Goal: Task Accomplishment & Management: Manage account settings

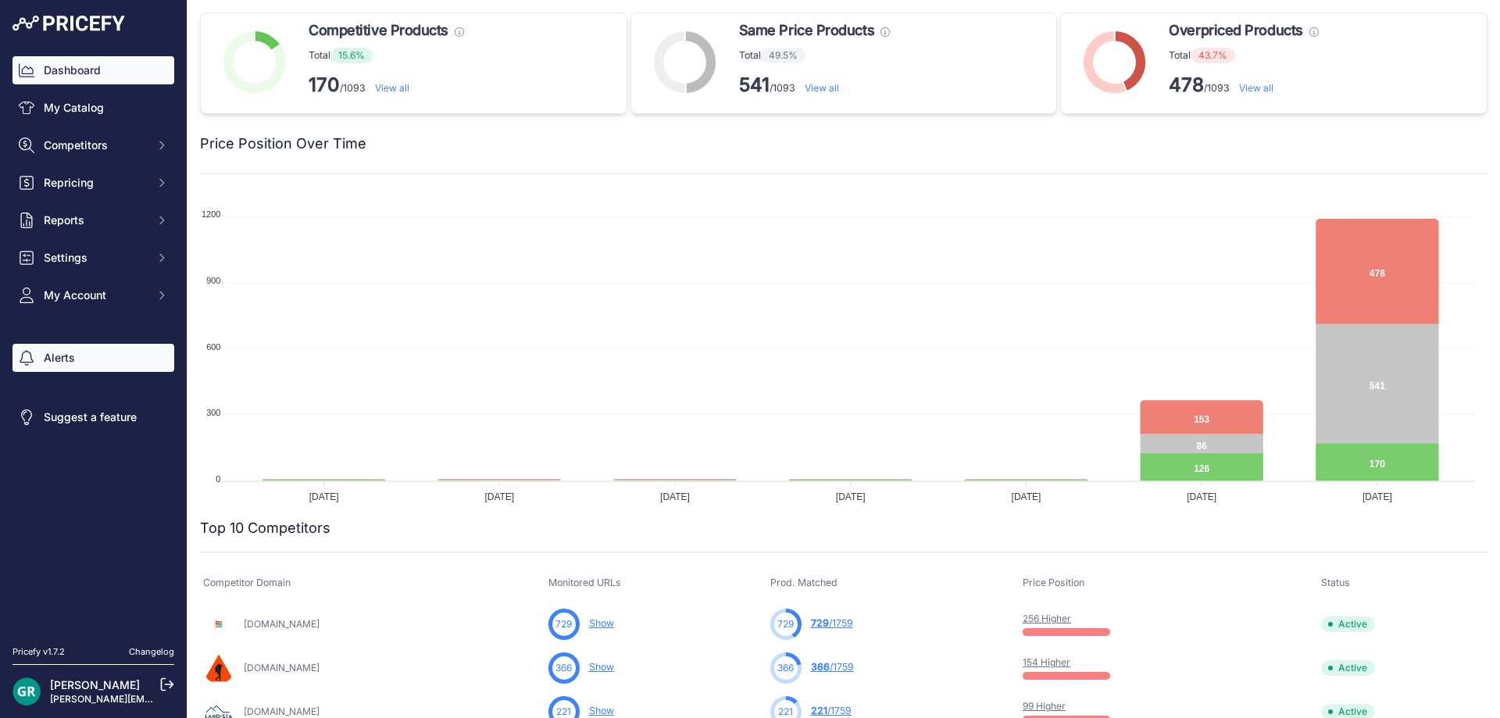
scroll to position [391, 0]
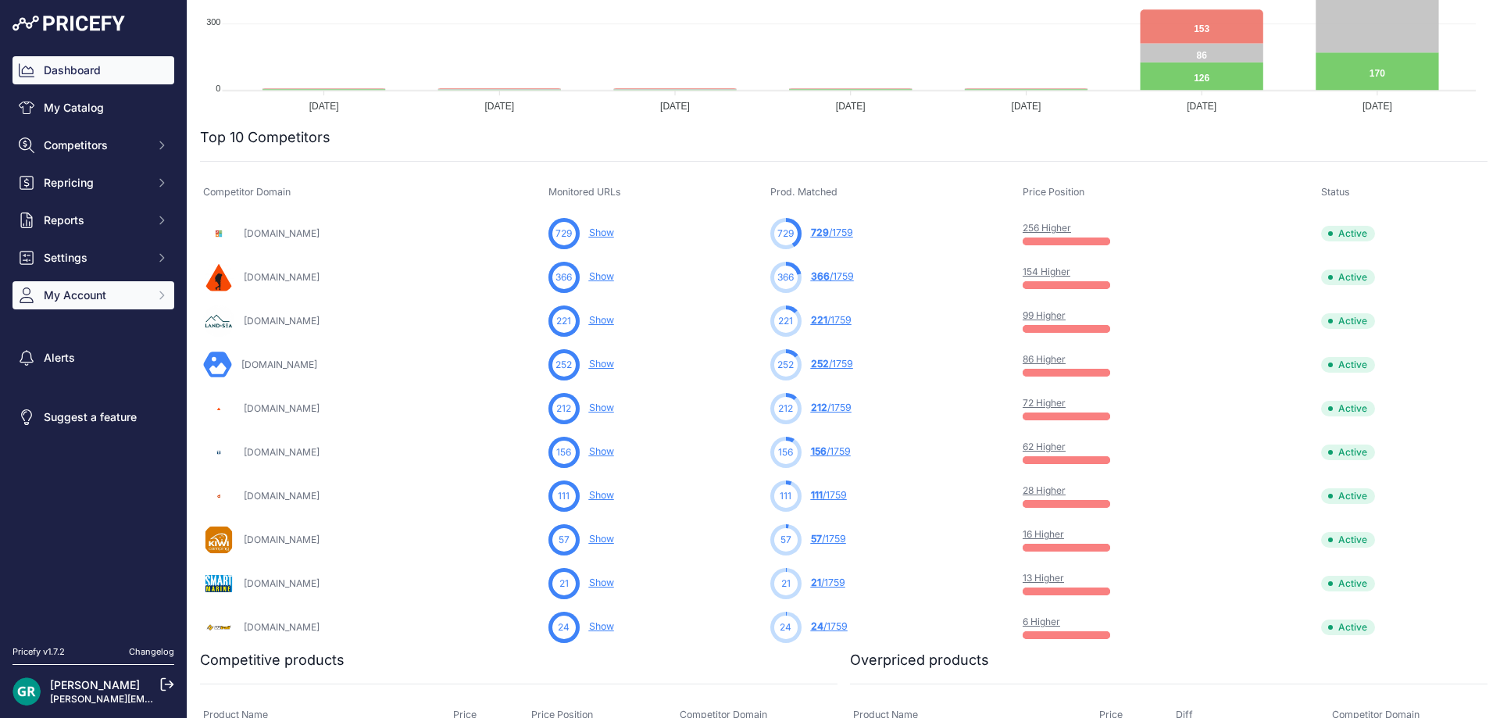
click at [67, 291] on span "My Account" at bounding box center [95, 296] width 102 height 16
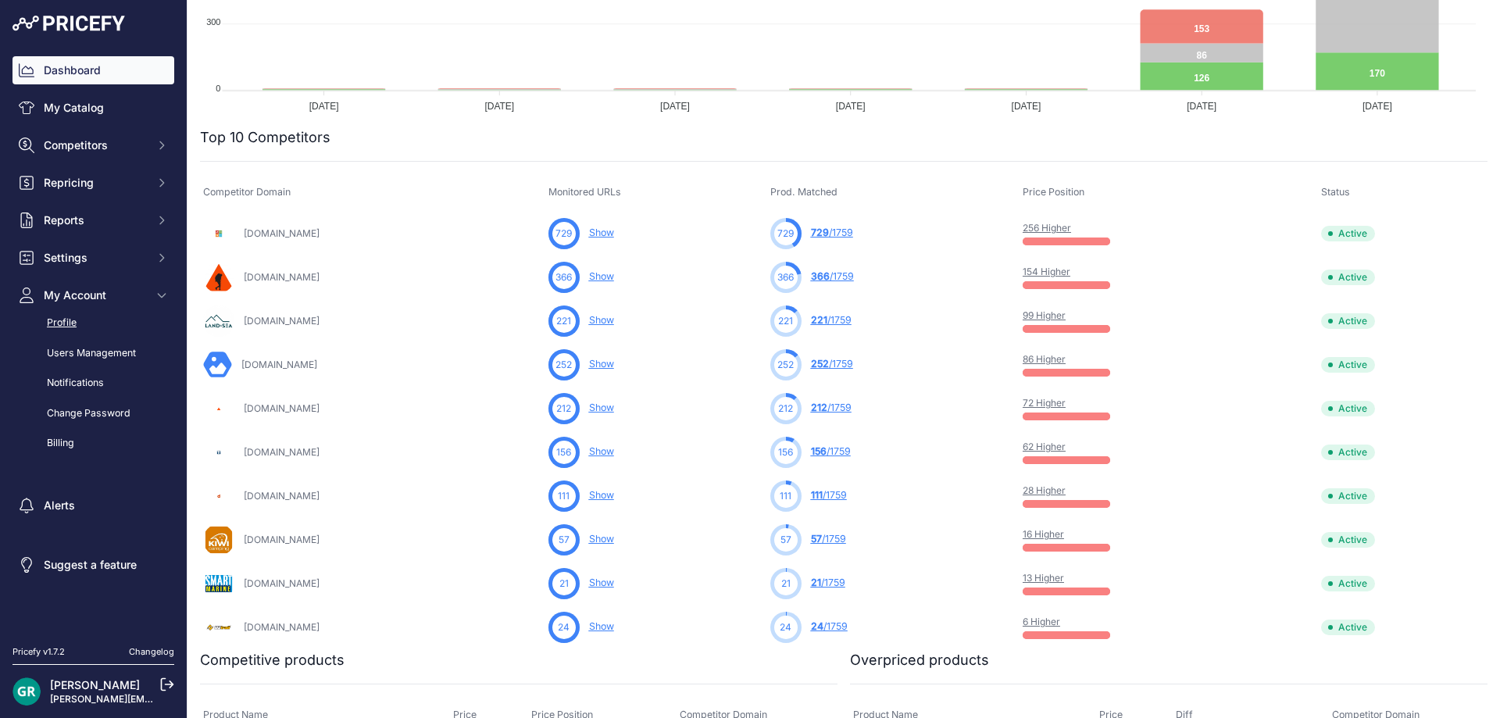
click at [60, 321] on link "Profile" at bounding box center [94, 322] width 162 height 27
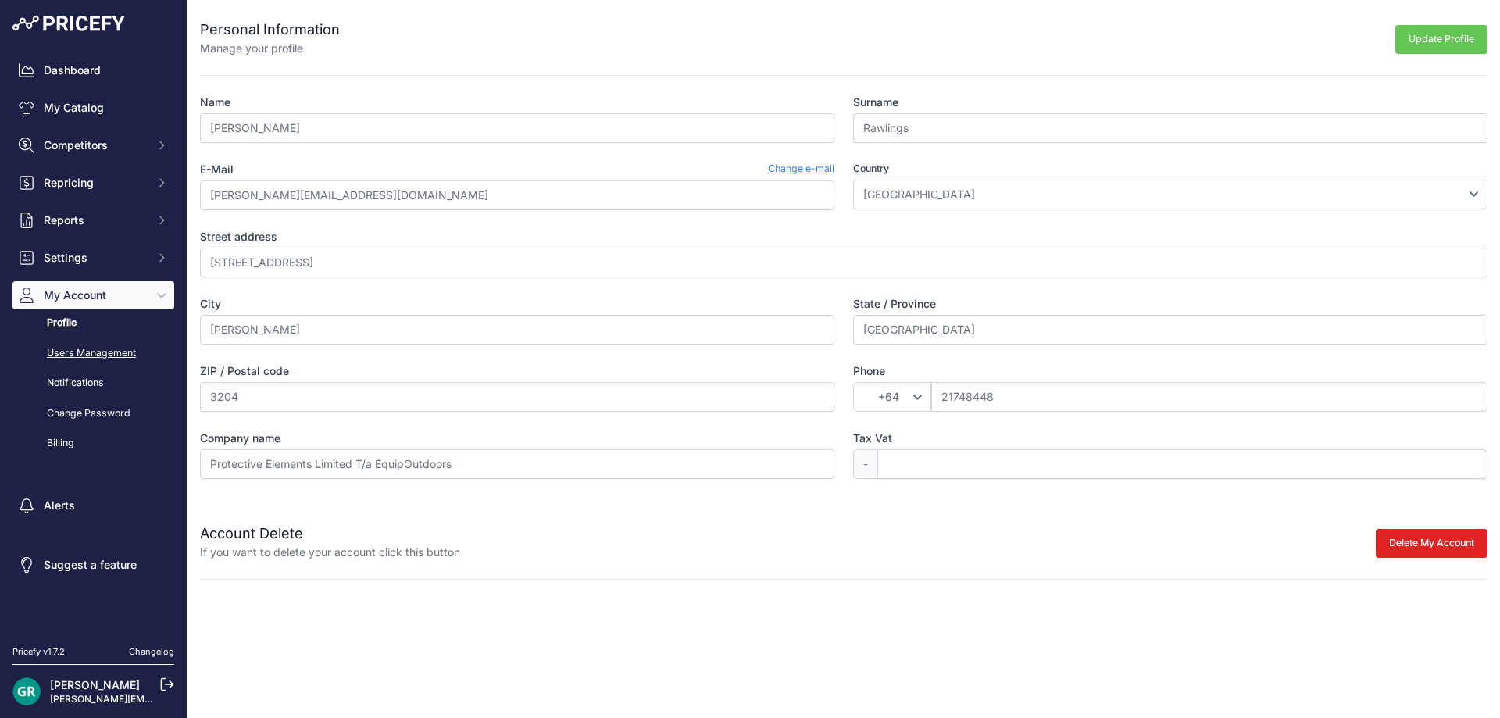
click at [61, 352] on link "Users Management" at bounding box center [94, 353] width 162 height 27
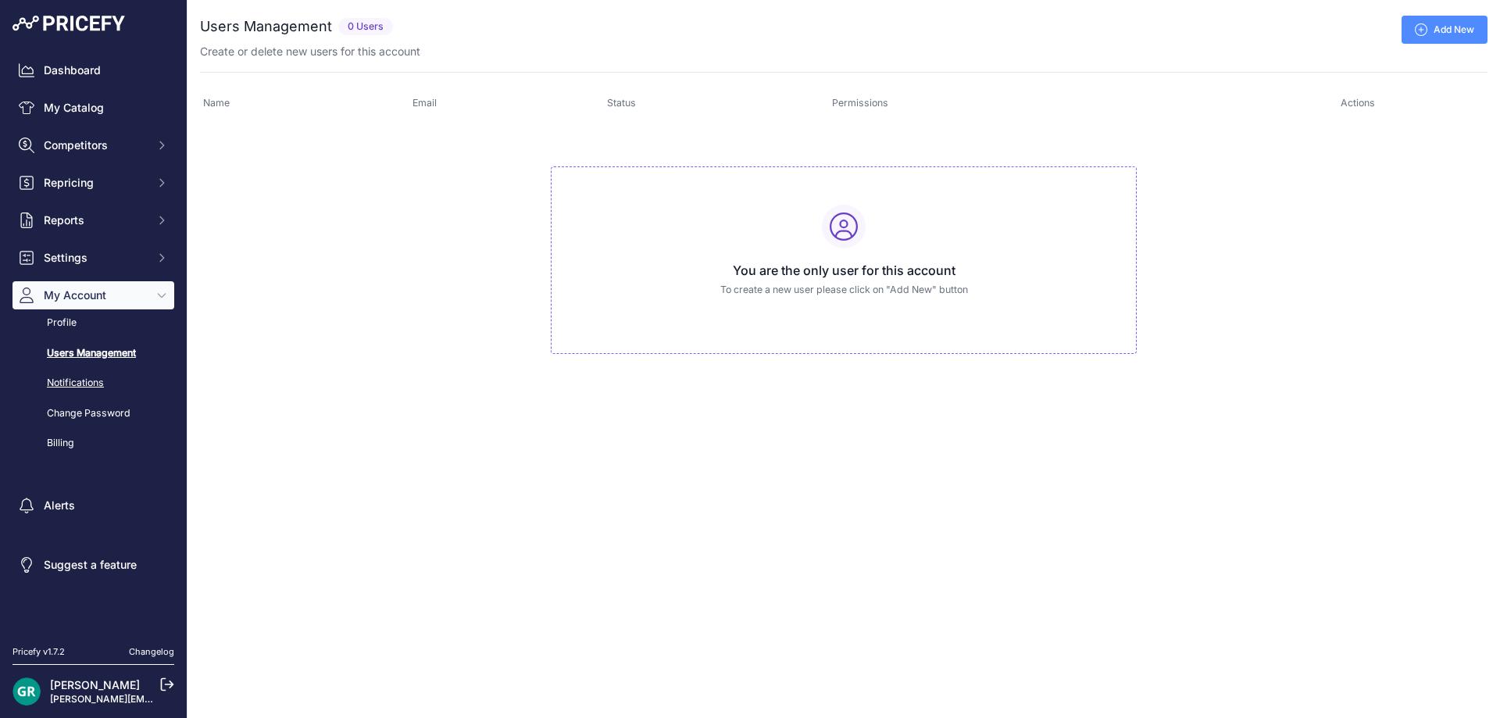
click at [65, 377] on link "Notifications" at bounding box center [94, 383] width 162 height 27
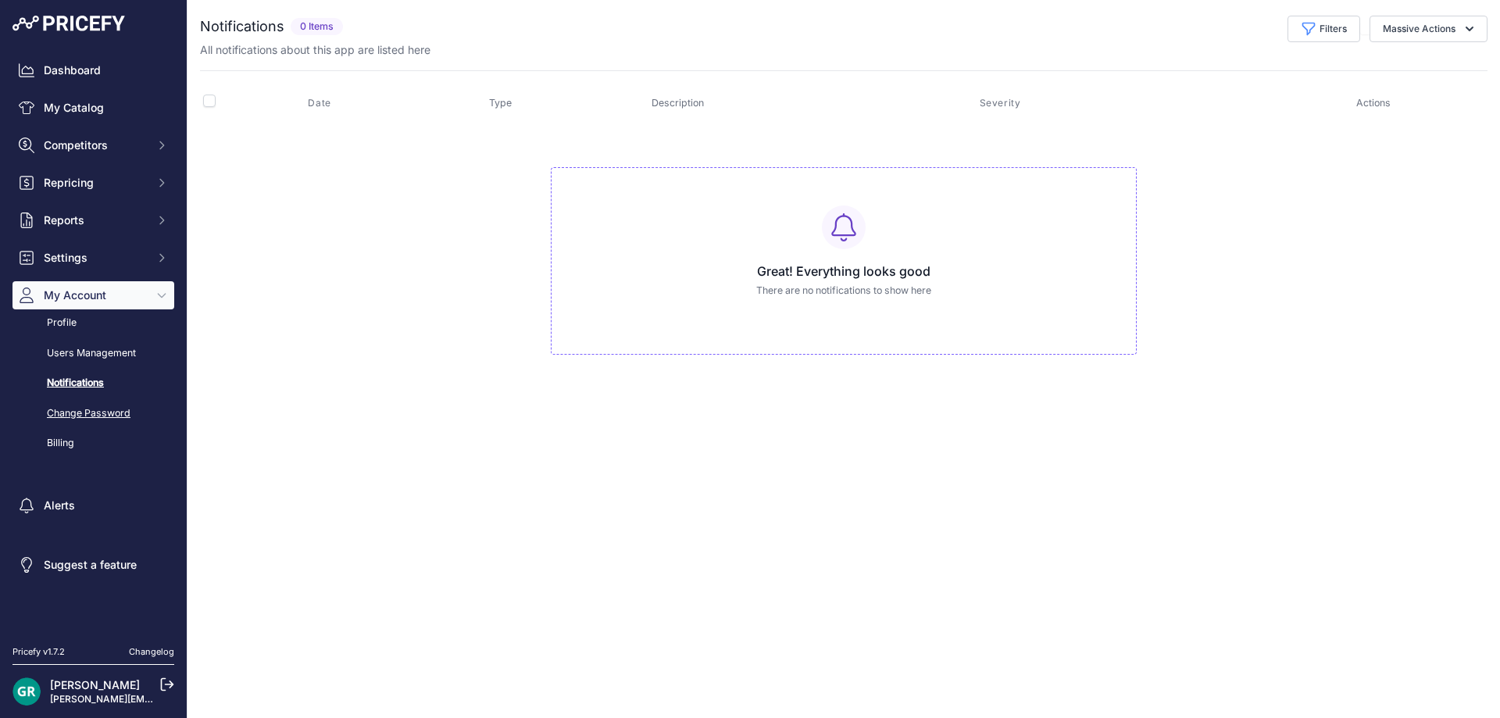
click at [68, 407] on link "Change Password" at bounding box center [94, 413] width 162 height 27
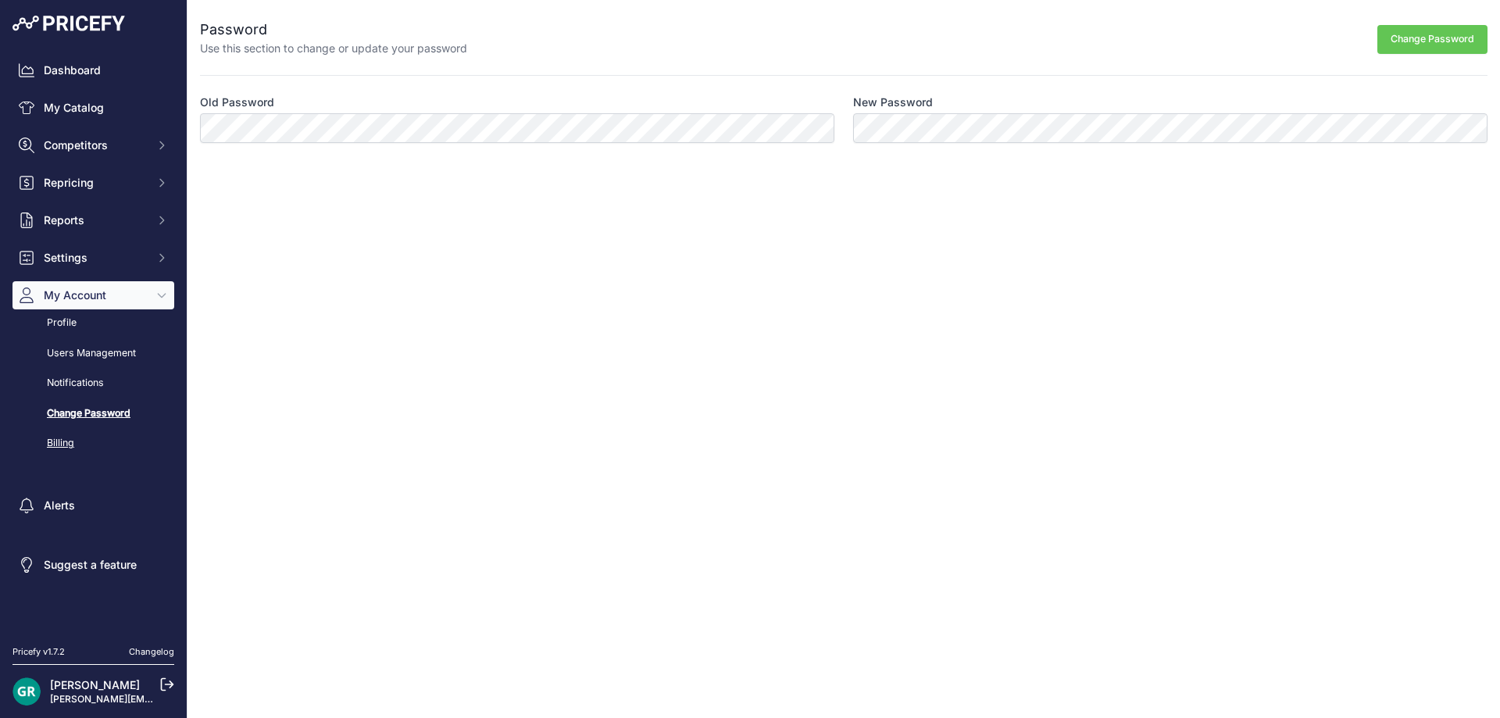
click at [62, 444] on link "Billing" at bounding box center [94, 443] width 162 height 27
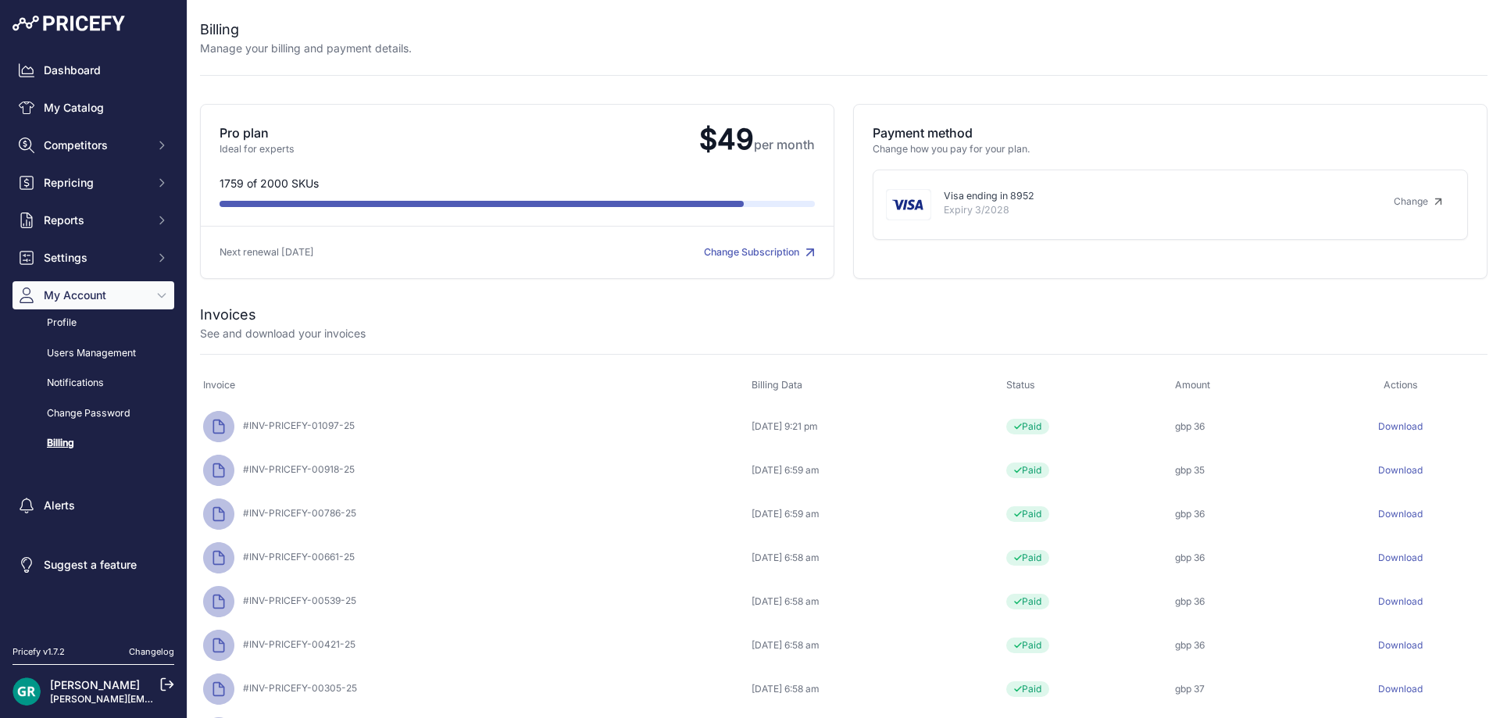
click at [75, 23] on img at bounding box center [69, 24] width 113 height 16
